Goal: Transaction & Acquisition: Subscribe to service/newsletter

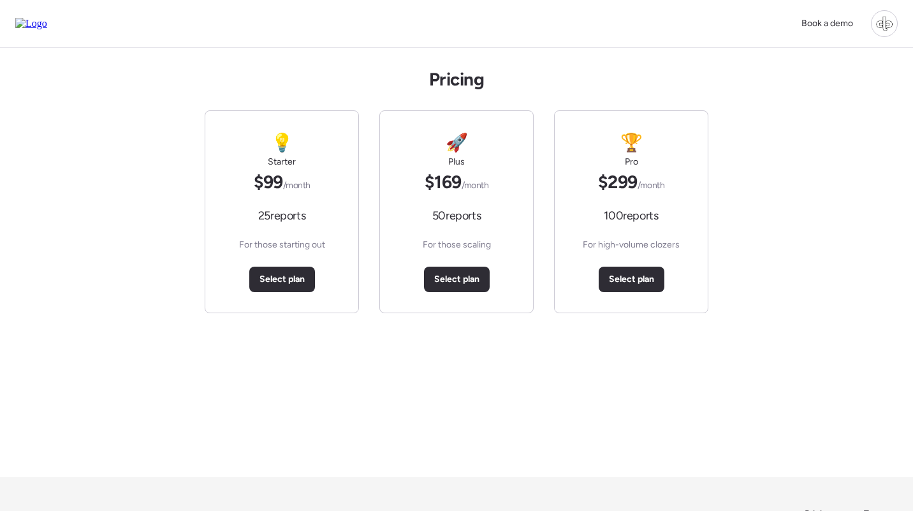
click at [720, 75] on div "Pricing 💡 Starter $99 /month 25 reports For those starting out Select plan 🚀 Pl…" at bounding box center [456, 262] width 913 height 429
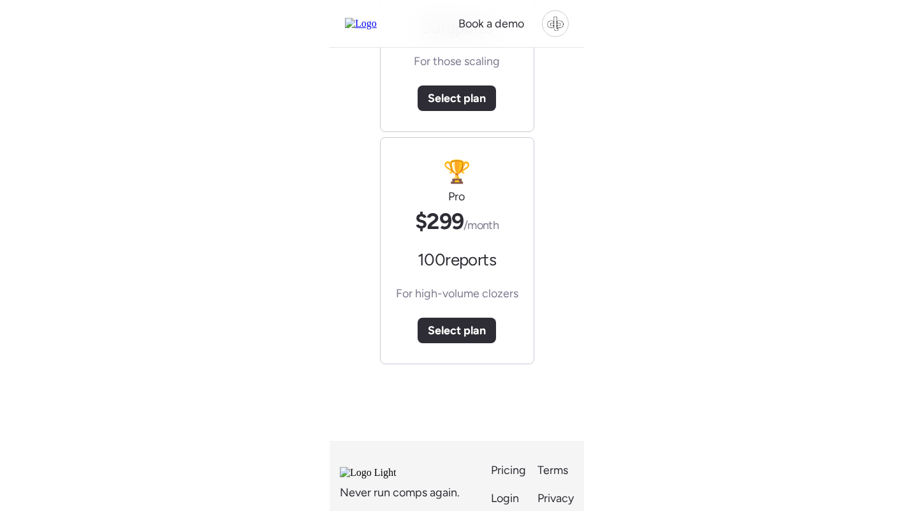
scroll to position [124, 0]
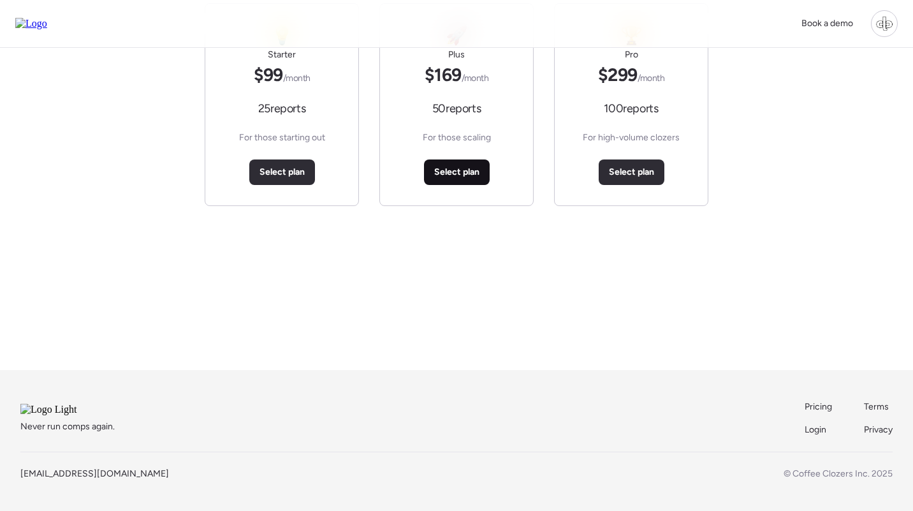
click at [460, 166] on div "Select plan" at bounding box center [457, 172] width 66 height 26
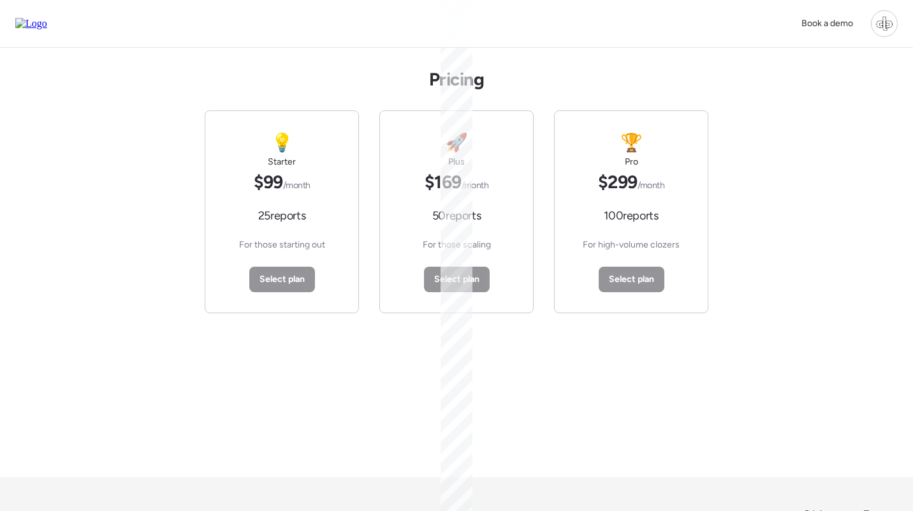
scroll to position [0, 0]
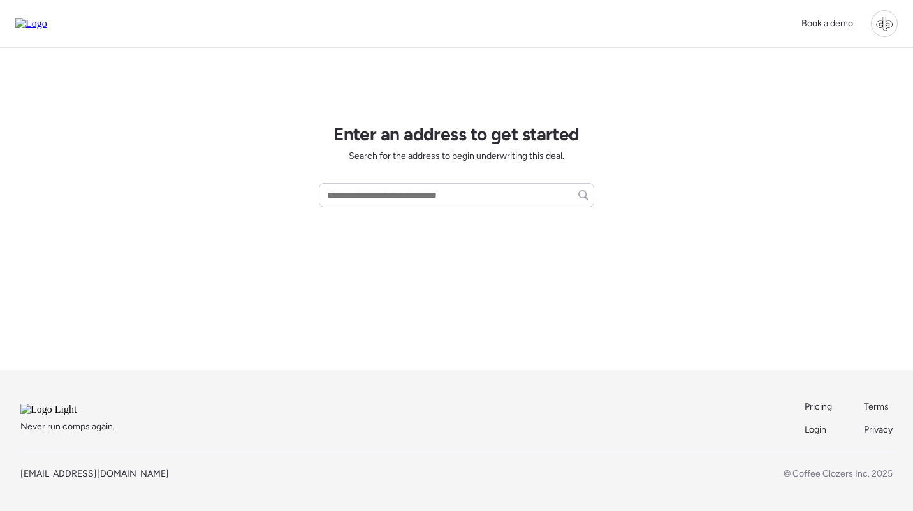
scroll to position [103, 0]
click at [814, 401] on span "Pricing" at bounding box center [818, 406] width 27 height 11
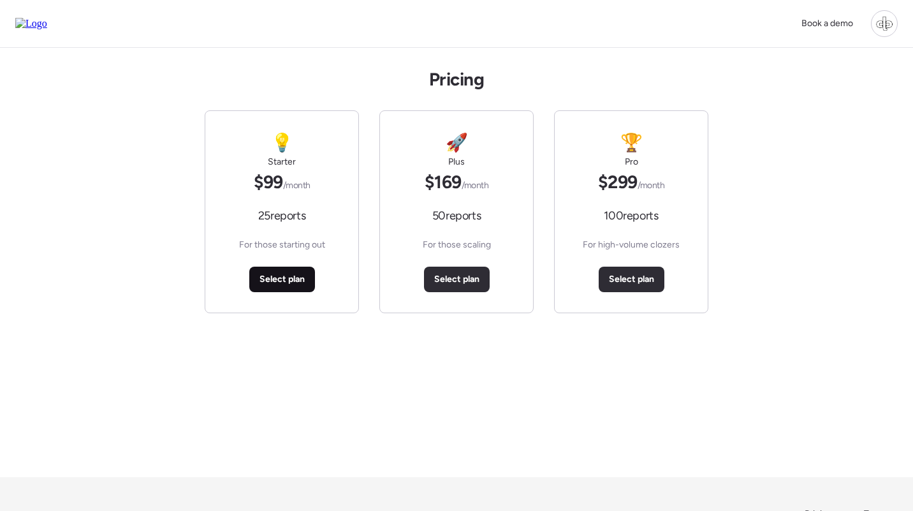
click at [289, 277] on span "Select plan" at bounding box center [282, 279] width 45 height 13
click at [254, 283] on span "Select plan" at bounding box center [456, 279] width 45 height 13
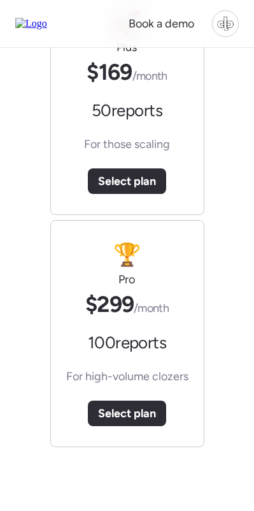
scroll to position [343, 0]
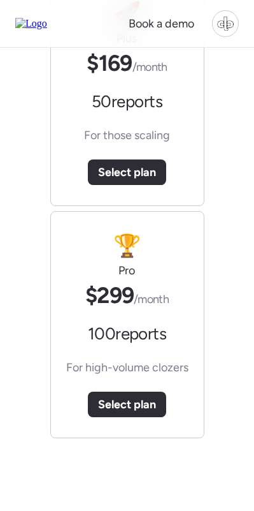
click at [140, 413] on span "Select plan" at bounding box center [127, 404] width 58 height 18
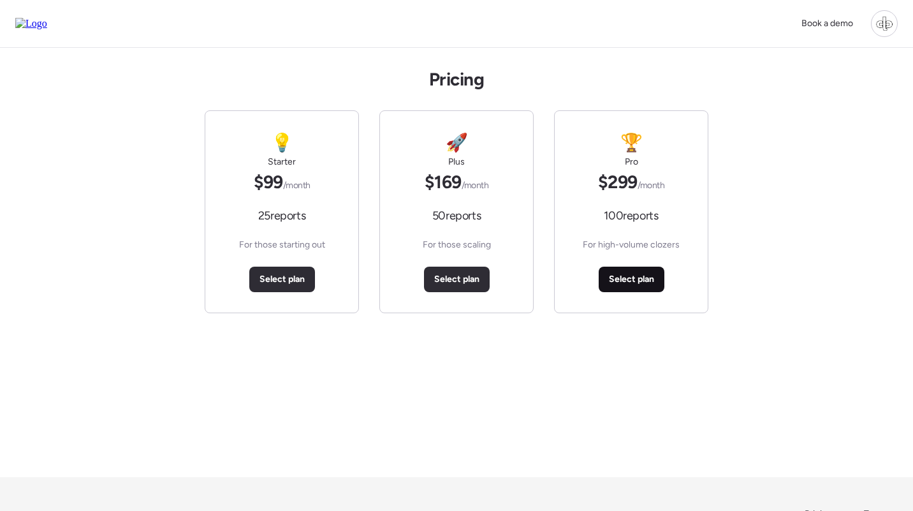
click at [641, 282] on span "Select plan" at bounding box center [631, 279] width 45 height 13
